Goal: Transaction & Acquisition: Purchase product/service

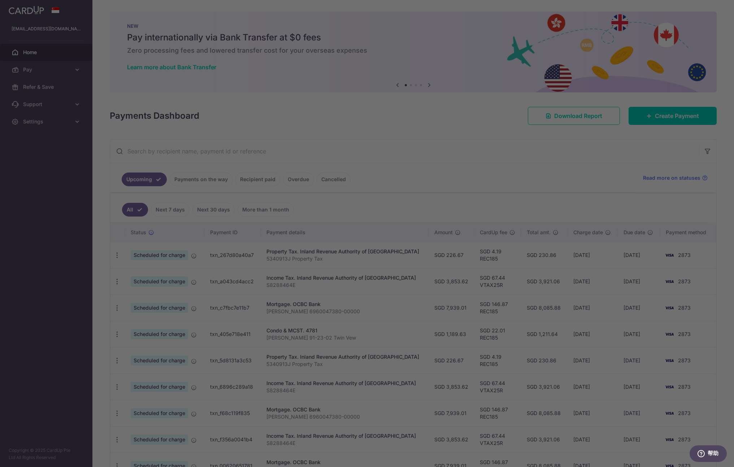
click at [678, 112] on body "tinahww@gmail.com Home Pay Payments Recipients Cards Refer & Save Support FAQ C…" at bounding box center [367, 233] width 734 height 467
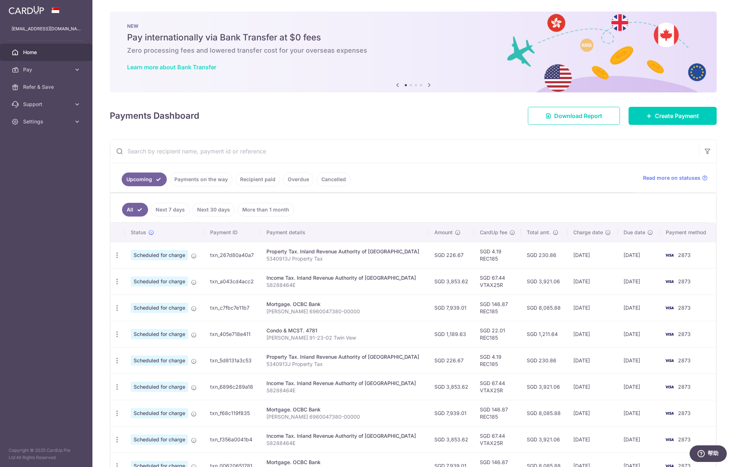
click at [191, 67] on link "Learn more about Bank Transfer" at bounding box center [171, 67] width 89 height 7
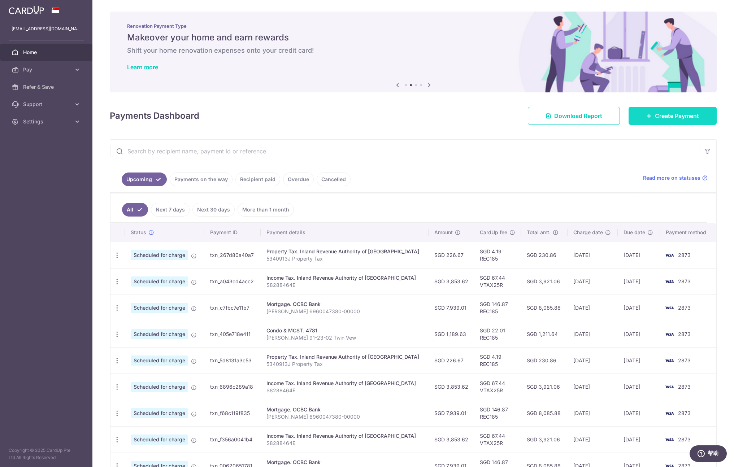
click at [646, 110] on link "Create Payment" at bounding box center [672, 116] width 88 height 18
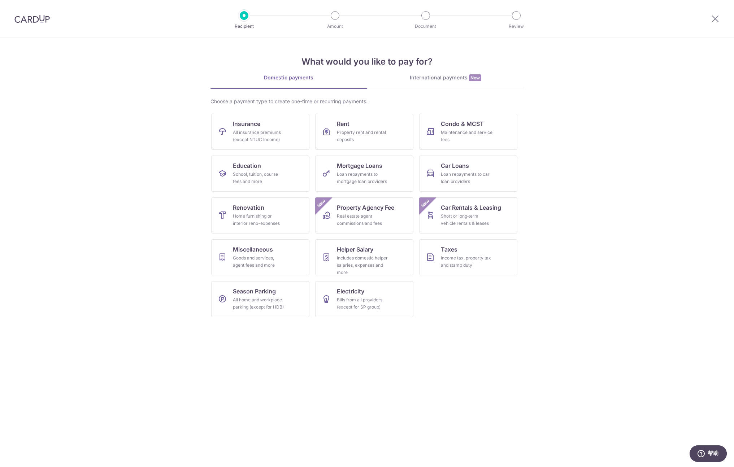
click at [445, 79] on div "International payments New" at bounding box center [445, 78] width 157 height 8
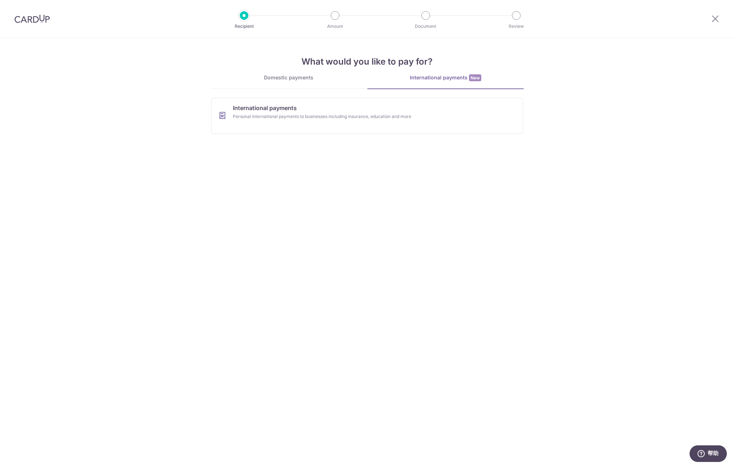
drag, startPoint x: 358, startPoint y: 181, endPoint x: 365, endPoint y: 150, distance: 31.4
click at [358, 181] on section "What would you like to pay for? Domestic payments International payments New Ch…" at bounding box center [367, 252] width 734 height 429
click at [365, 141] on section "What would you like to pay for? Domestic payments International payments New Ch…" at bounding box center [367, 252] width 734 height 429
drag, startPoint x: 370, startPoint y: 118, endPoint x: 367, endPoint y: 121, distance: 4.1
click at [369, 118] on div "Personal international payments to businesses including insurance, education an…" at bounding box center [357, 116] width 249 height 7
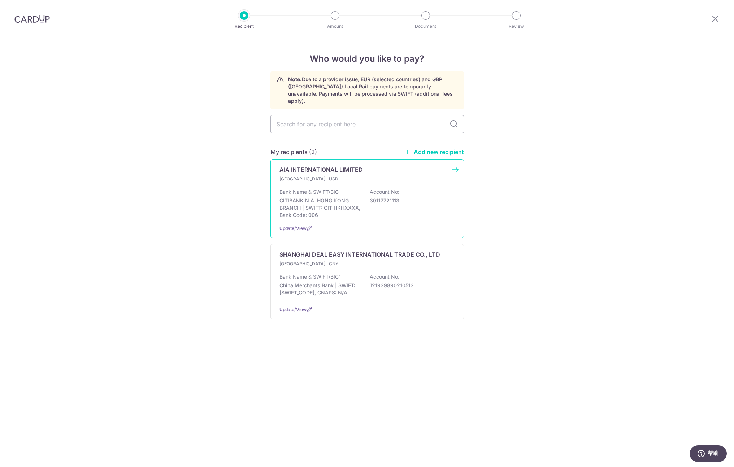
click at [450, 188] on div "Bank Name & SWIFT/BIC: CITIBANK N.A. HONG KONG BRANCH | SWIFT: CITIHKHXXXX, Ban…" at bounding box center [366, 203] width 175 height 30
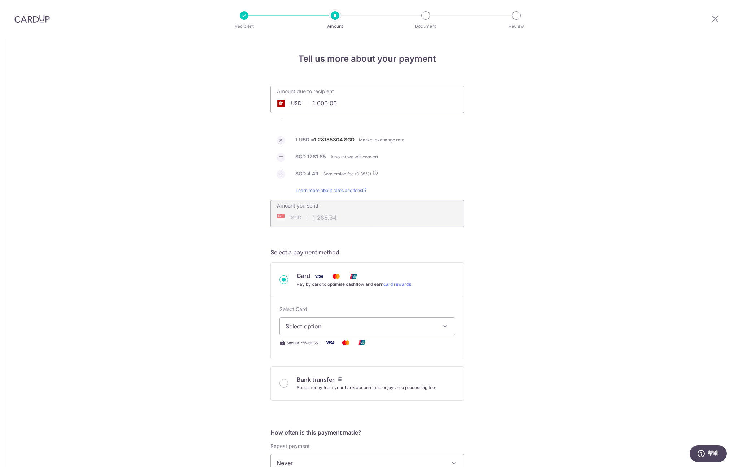
drag, startPoint x: 0, startPoint y: 0, endPoint x: 345, endPoint y: 108, distance: 361.0
click at [345, 108] on input "1,000.00" at bounding box center [327, 103] width 112 height 17
click at [338, 103] on input "1,000.00" at bounding box center [327, 103] width 112 height 17
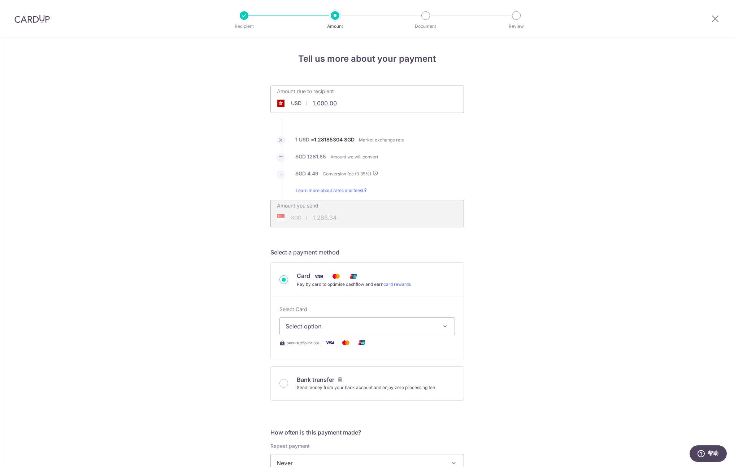
click at [338, 103] on input "1,000.00" at bounding box center [327, 103] width 112 height 17
type input "1,000.007030"
click at [424, 135] on ul "Amount due to recipient USD 7030 1000 1 USD = 1.28185304 SGD Market exchange ra…" at bounding box center [366, 157] width 193 height 142
click at [573, 134] on div "Tell us more about your payment Amount due to recipient USD 7030 1000 1 USD = 1…" at bounding box center [367, 464] width 734 height 852
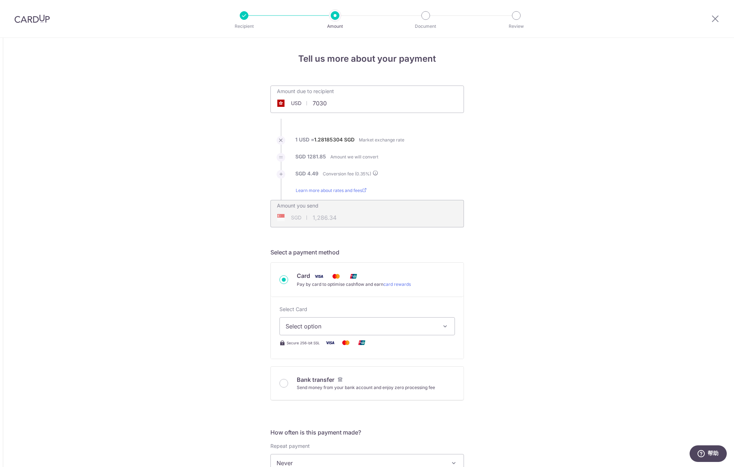
type input "7,030.00"
type input "9,042.90"
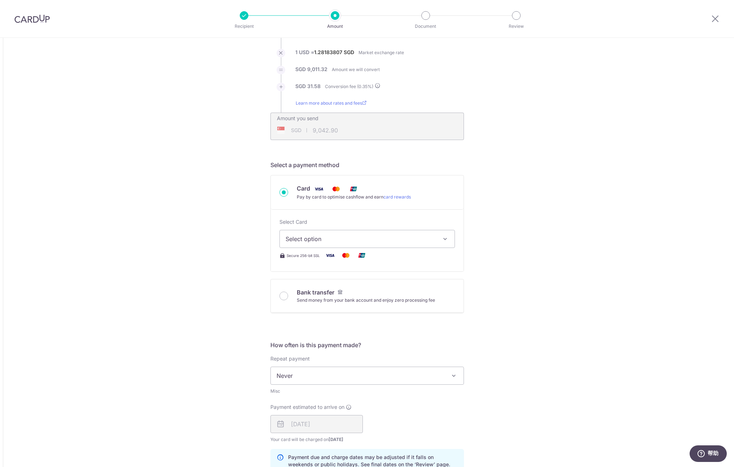
scroll to position [88, 0]
click at [428, 239] on span "Select option" at bounding box center [360, 238] width 150 height 9
click at [385, 283] on link "**** 0443" at bounding box center [367, 289] width 175 height 17
type input "7,030.00"
type input "9,042.83"
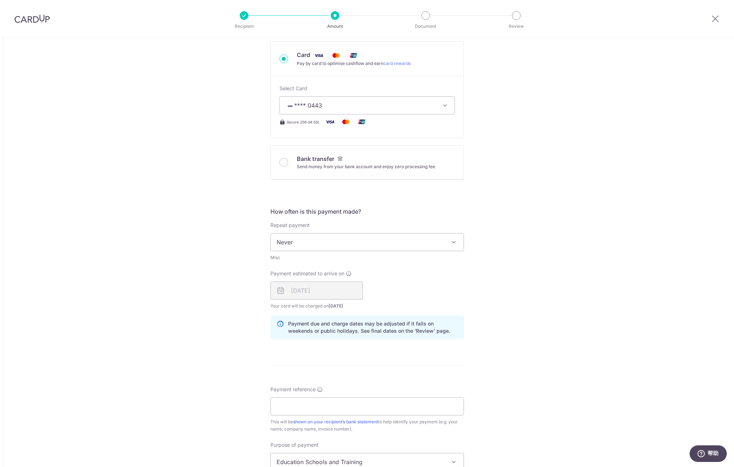
scroll to position [257, 0]
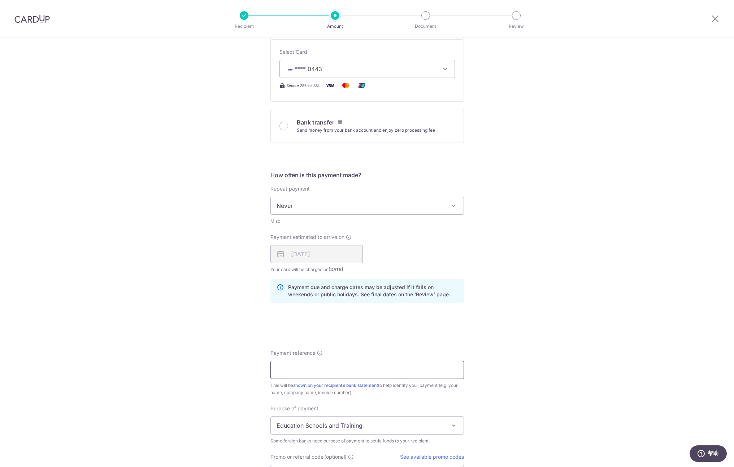
click at [339, 366] on input "Payment reference" at bounding box center [366, 370] width 193 height 18
type input "H"
type input "HOU WEI G385087890"
click at [601, 333] on div "Tell us more about your payment Amount due to recipient USD 7,030.00 7030 1 USD…" at bounding box center [367, 207] width 734 height 852
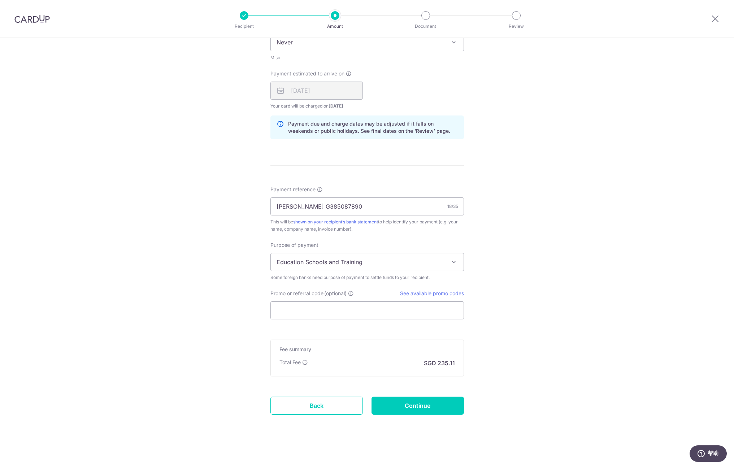
scroll to position [423, 0]
click at [446, 260] on span "Education Schools and Training" at bounding box center [367, 260] width 193 height 17
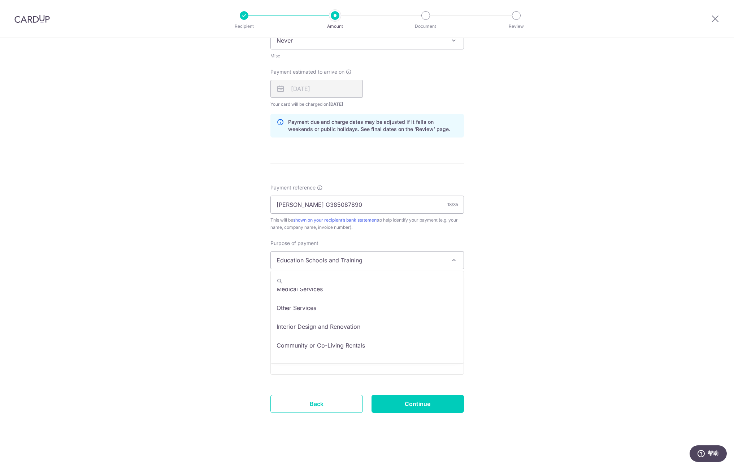
scroll to position [59, 0]
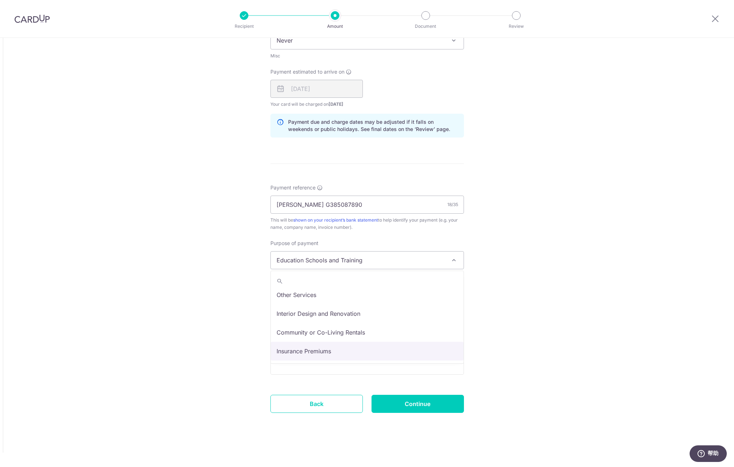
select select "Insurance Premiums"
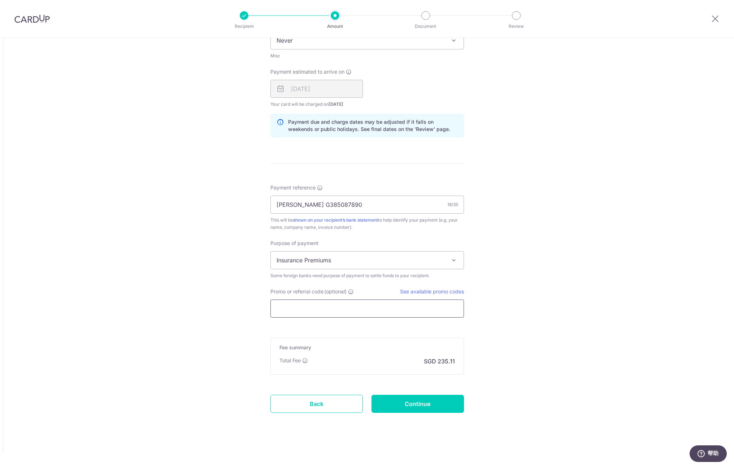
click at [382, 306] on input "Promo or referral code (optional)" at bounding box center [366, 308] width 193 height 18
paste input "GLOBE185"
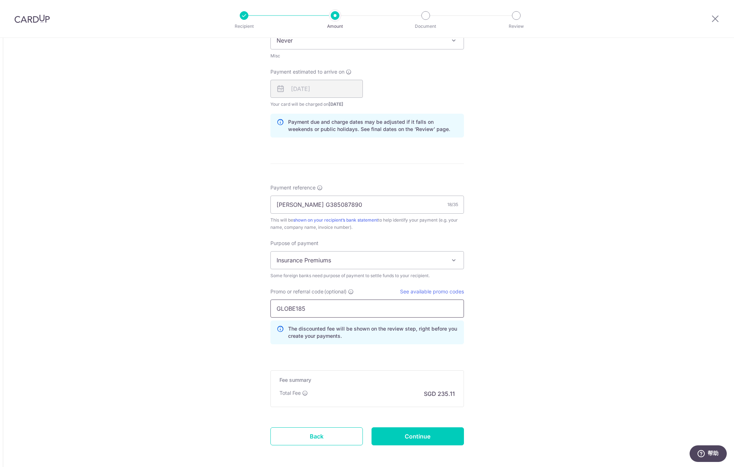
type input "GLOBE185"
click at [526, 324] on div "Tell us more about your payment Amount due to recipient USD 7,030.00 7030 1 USD…" at bounding box center [367, 57] width 734 height 884
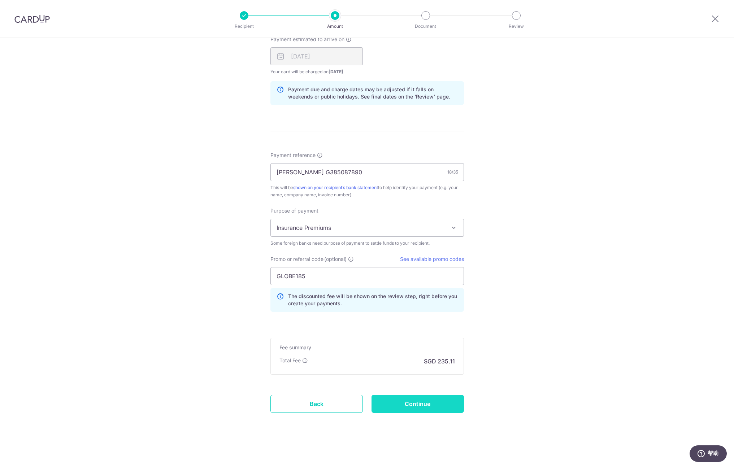
click at [429, 401] on input "Continue" at bounding box center [417, 404] width 92 height 18
type input "Create Schedule"
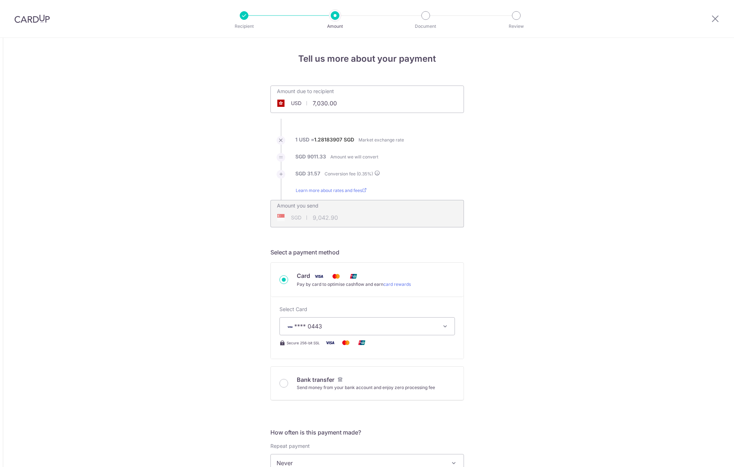
scroll to position [465, 0]
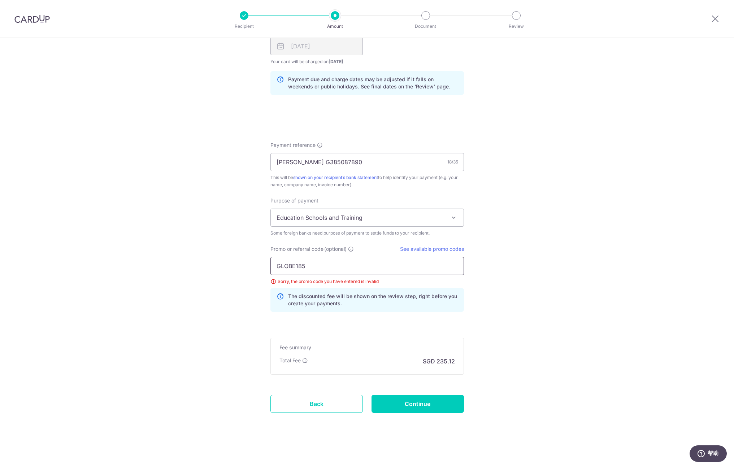
click at [315, 264] on input "GLOBE185" at bounding box center [366, 266] width 193 height 18
drag, startPoint x: 281, startPoint y: 266, endPoint x: 360, endPoint y: 271, distance: 79.5
click at [281, 266] on input "GLOBE185" at bounding box center [366, 266] width 193 height 18
type input "GLOBE185"
click at [434, 403] on input "Continue" at bounding box center [417, 404] width 92 height 18
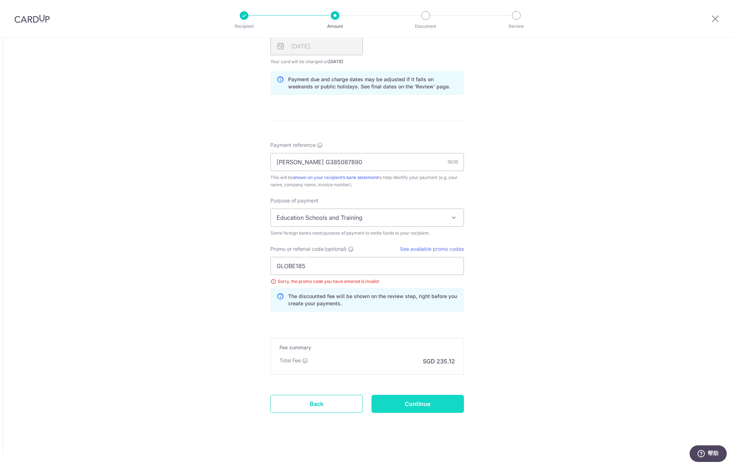
type input "Update Schedule"
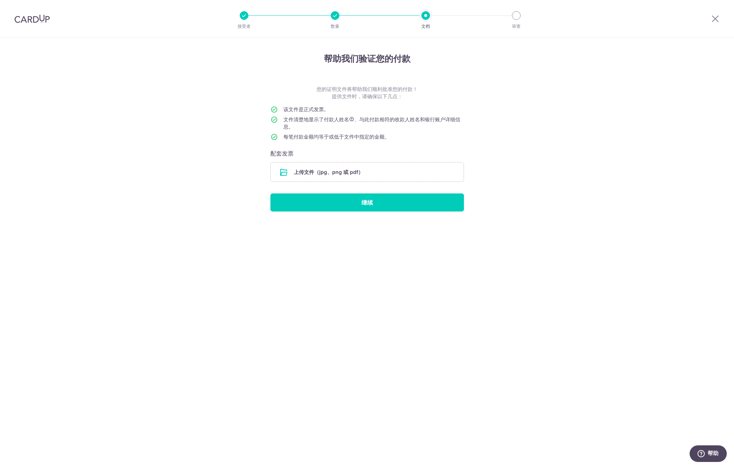
click at [305, 108] on font "该文件是正式发票。" at bounding box center [305, 109] width 45 height 6
